Goal: Task Accomplishment & Management: Manage account settings

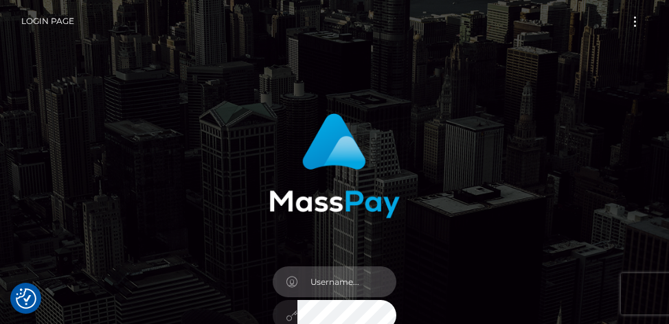
click at [326, 270] on input "text" at bounding box center [346, 282] width 99 height 31
click at [333, 282] on input "text" at bounding box center [346, 282] width 99 height 31
type input "[EMAIL_ADDRESS][DOMAIN_NAME]"
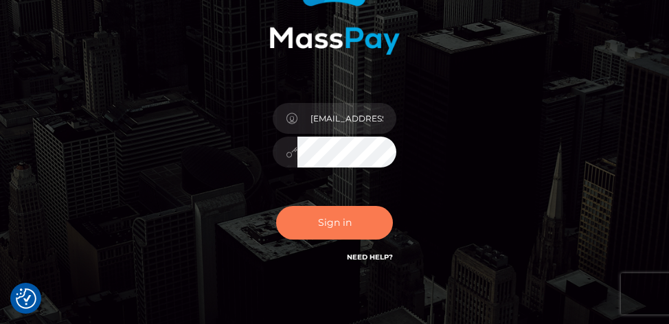
click at [315, 226] on button "Sign in" at bounding box center [334, 223] width 117 height 34
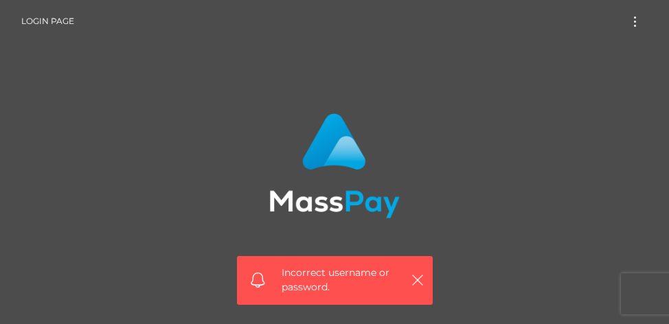
scroll to position [282, 0]
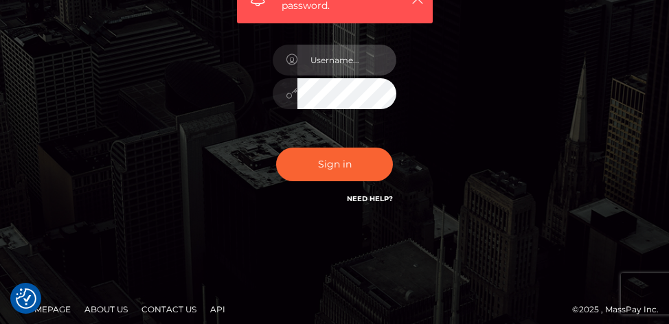
click at [330, 61] on input "text" at bounding box center [346, 60] width 99 height 31
click at [365, 51] on input "text" at bounding box center [346, 60] width 99 height 31
type input "[EMAIL_ADDRESS][DOMAIN_NAME]"
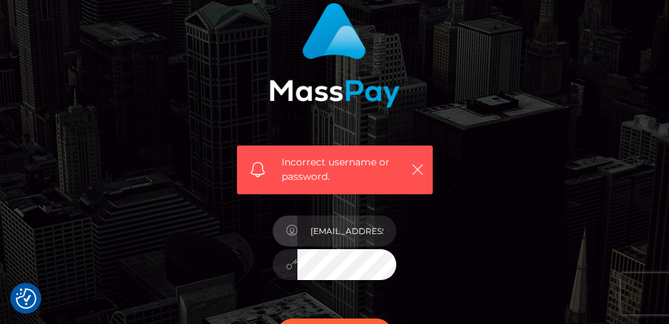
scroll to position [0, 0]
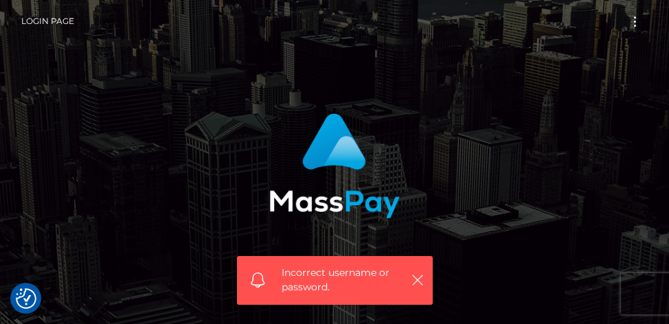
click at [643, 16] on button "Toggle navigation" at bounding box center [634, 21] width 25 height 19
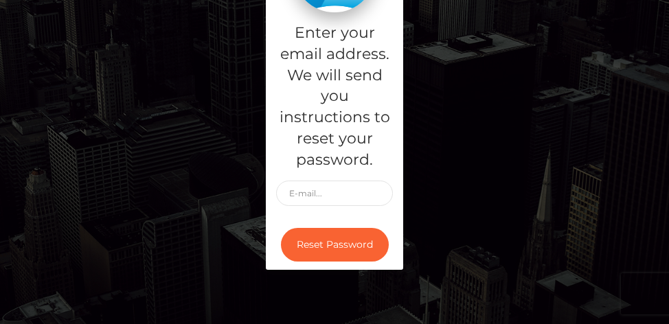
scroll to position [140, 0]
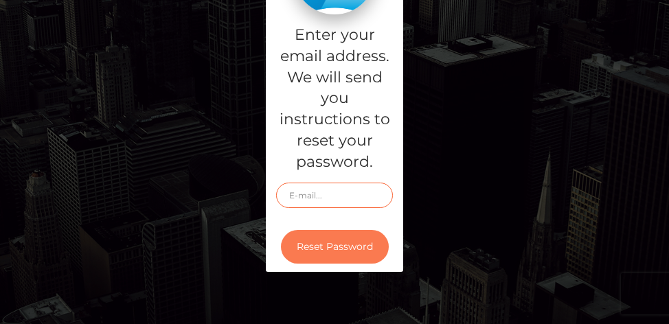
type input "[EMAIL_ADDRESS][DOMAIN_NAME]"
click at [320, 250] on button "Reset Password" at bounding box center [335, 247] width 108 height 34
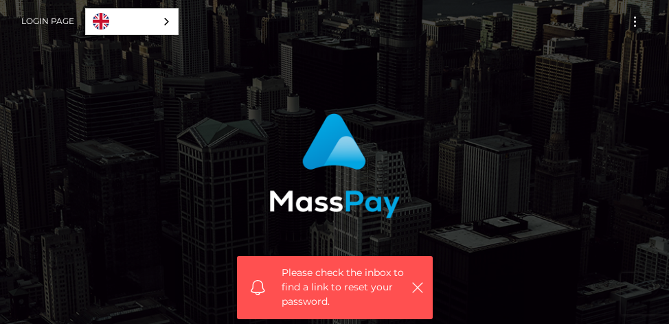
scroll to position [252, 0]
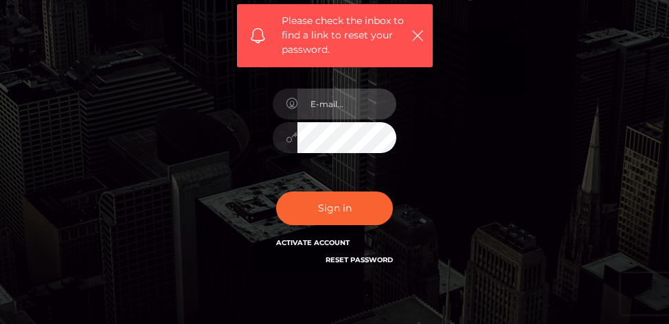
type input "[EMAIL_ADDRESS][DOMAIN_NAME]"
click at [359, 263] on link "Reset Password" at bounding box center [359, 260] width 67 height 9
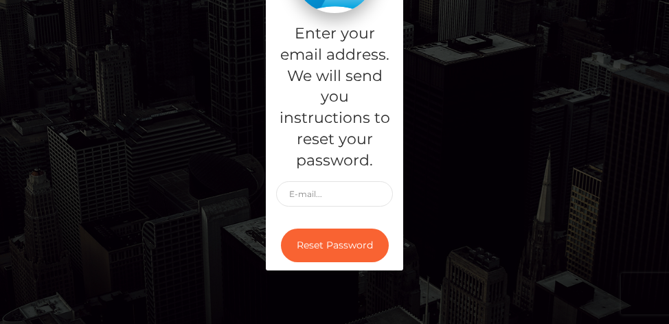
scroll to position [198, 0]
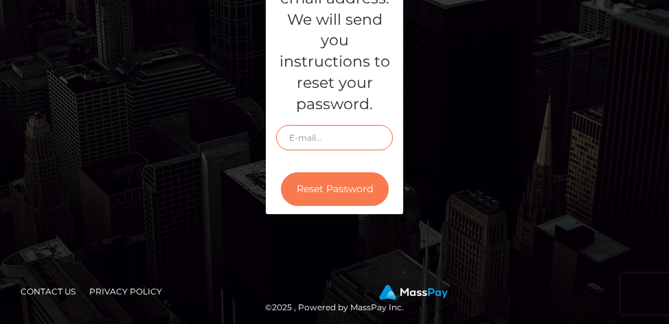
type input "[EMAIL_ADDRESS][DOMAIN_NAME]"
click at [347, 192] on button "Reset Password" at bounding box center [335, 189] width 108 height 34
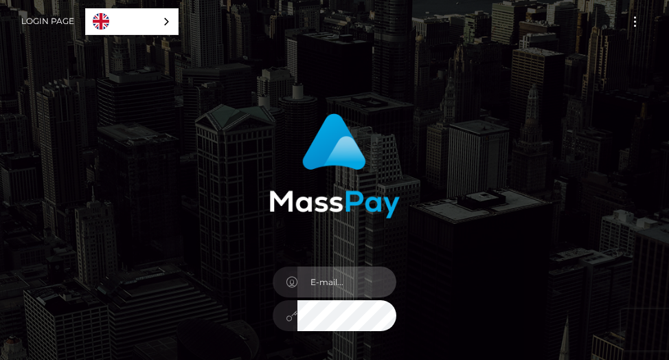
type input "[EMAIL_ADDRESS][DOMAIN_NAME]"
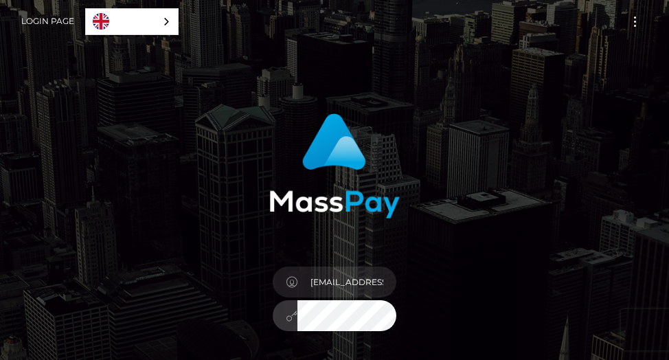
click at [222, 299] on div "In order to protect your account, we're utilizing the help of a captcha service…" at bounding box center [334, 286] width 237 height 367
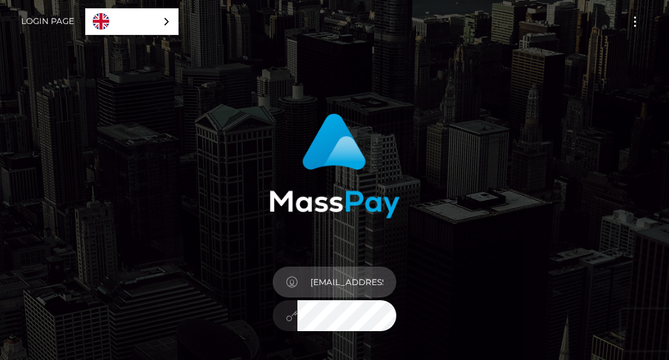
click at [345, 287] on input "[EMAIL_ADDRESS][DOMAIN_NAME]" at bounding box center [346, 282] width 99 height 31
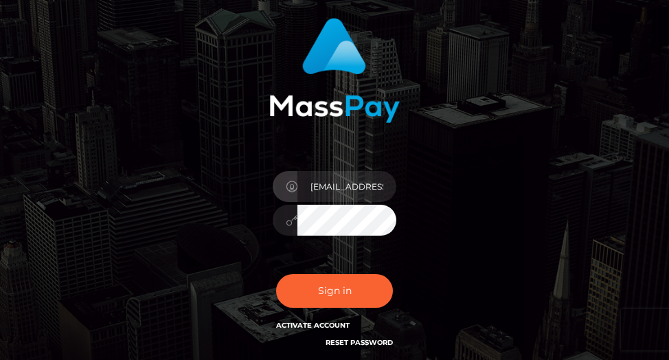
scroll to position [110, 0]
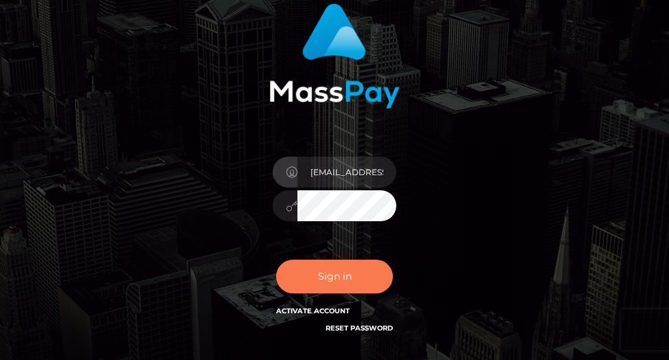
click at [343, 285] on button "Sign in" at bounding box center [334, 277] width 117 height 34
